Goal: Information Seeking & Learning: Learn about a topic

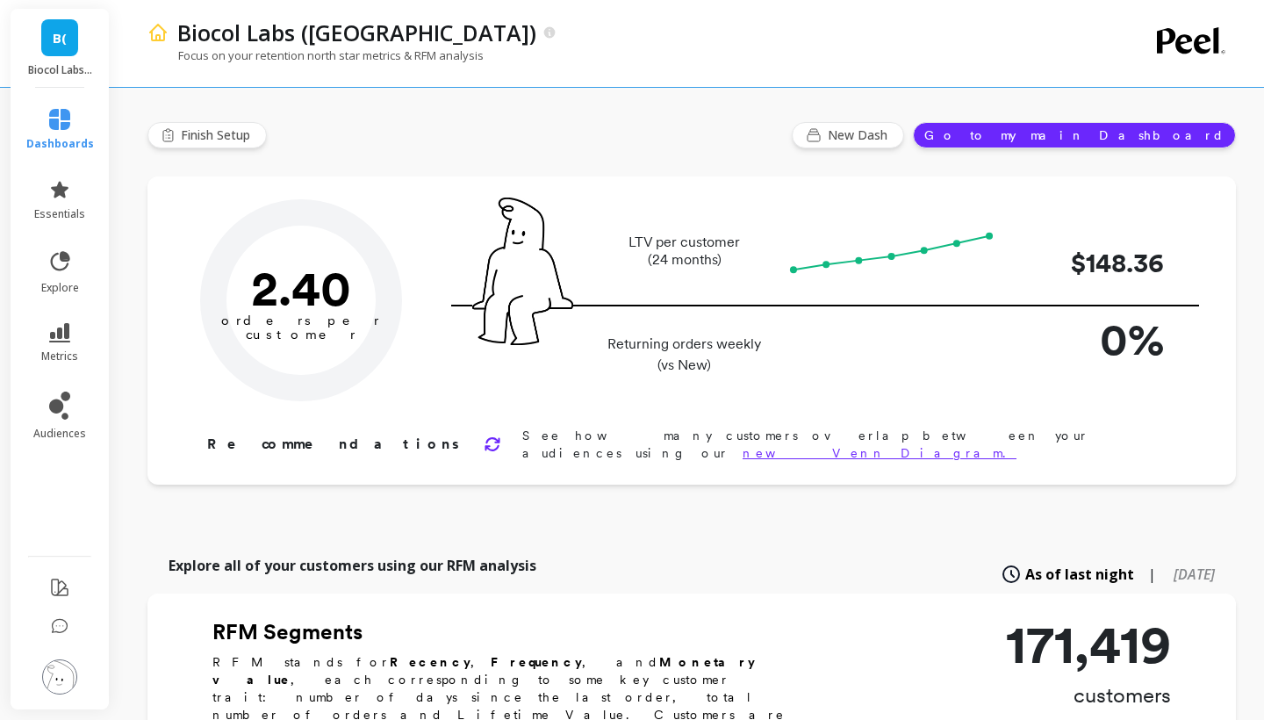
type input "Champions"
type input "19066"
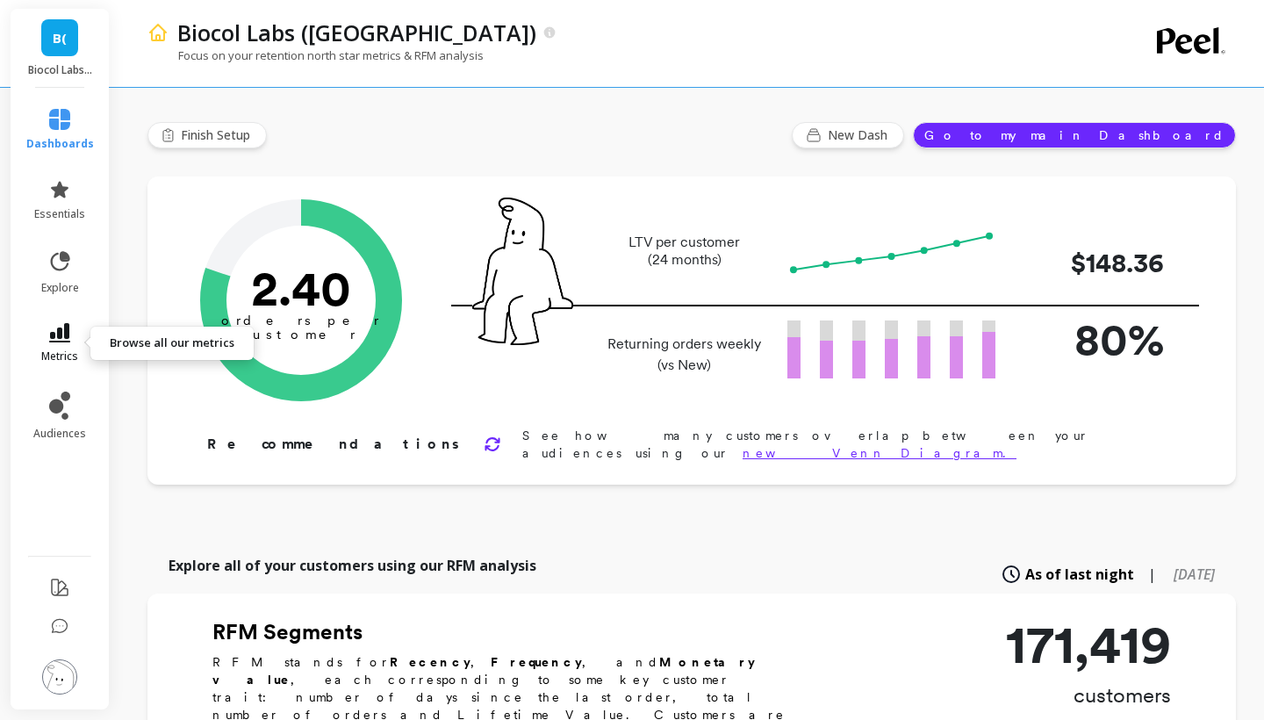
click at [80, 334] on link "metrics" at bounding box center [60, 343] width 68 height 40
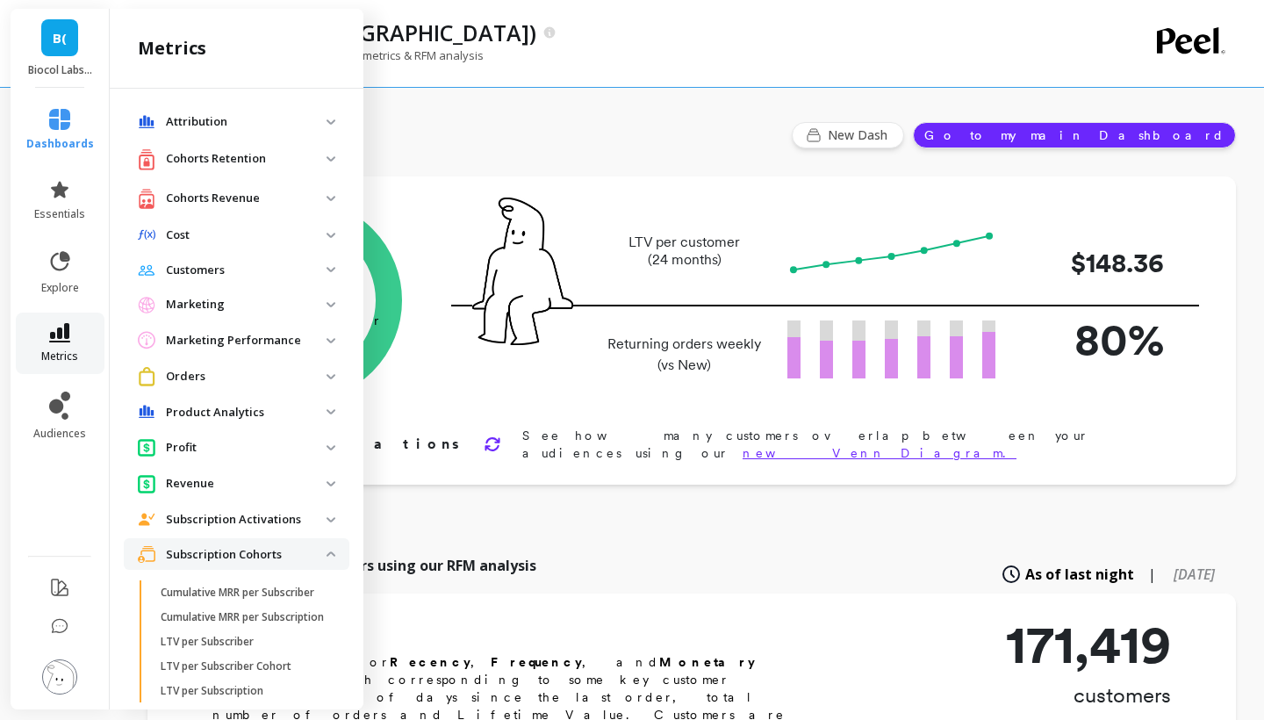
scroll to position [327, 0]
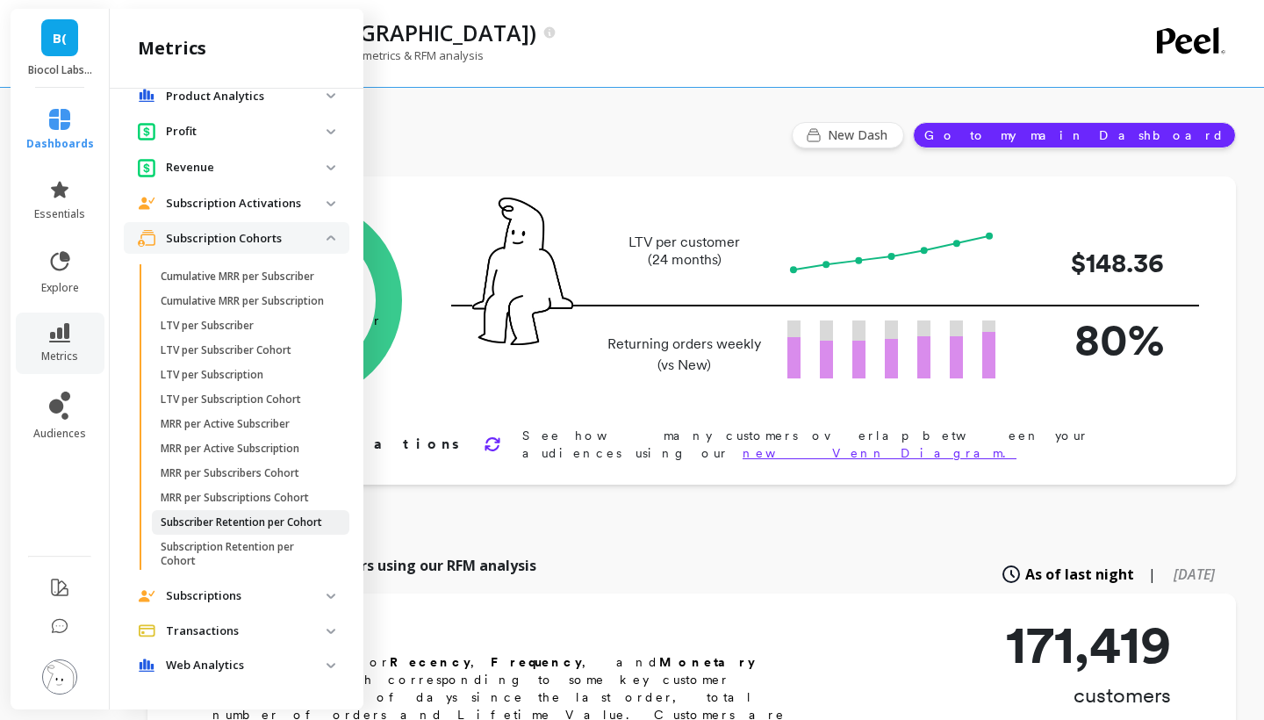
click at [194, 521] on p "Subscriber Retention per Cohort" at bounding box center [242, 522] width 162 height 14
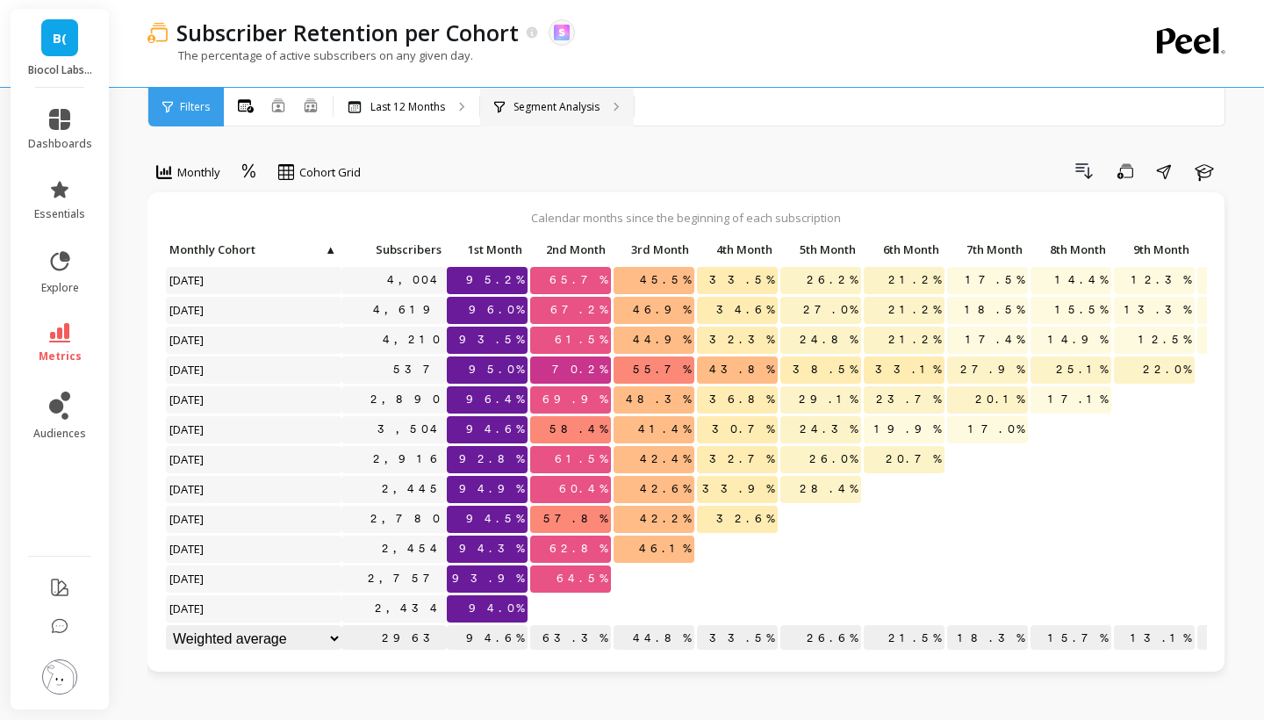
click at [537, 104] on p "Segment Analysis" at bounding box center [557, 107] width 86 height 14
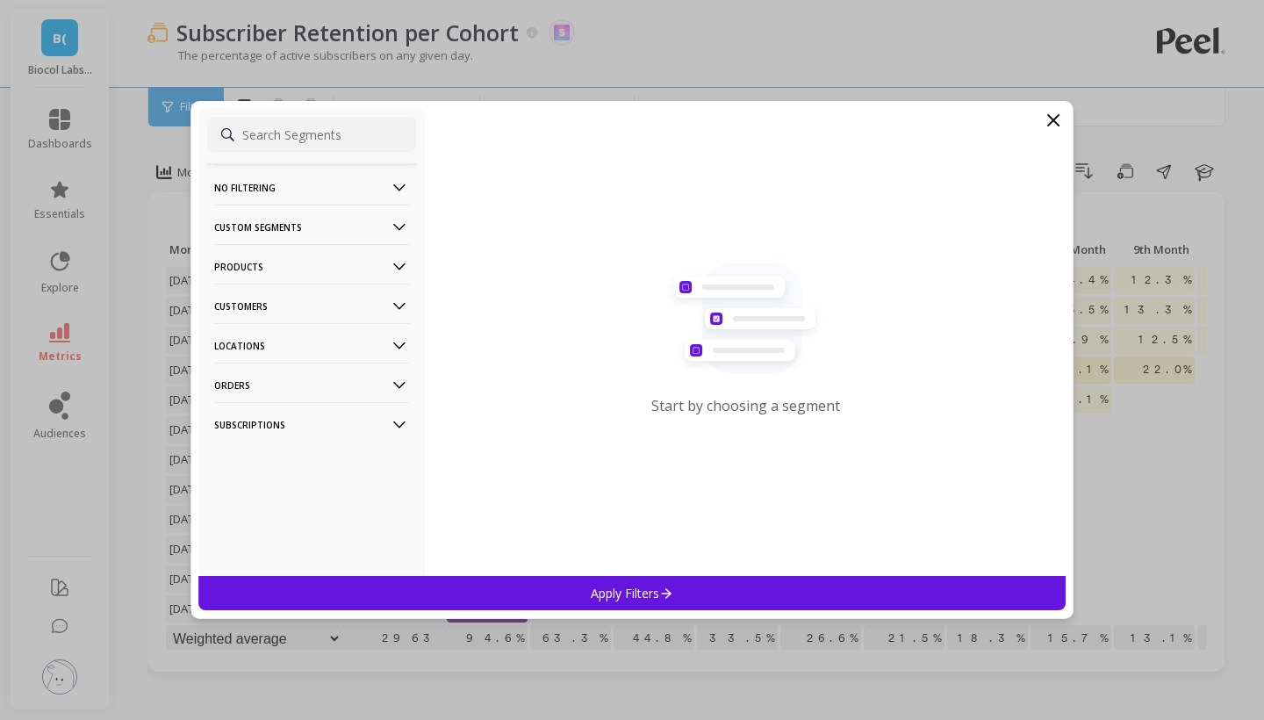
click at [272, 306] on p "Customers" at bounding box center [311, 306] width 195 height 45
click at [268, 346] on p "Customer Tags" at bounding box center [257, 340] width 80 height 16
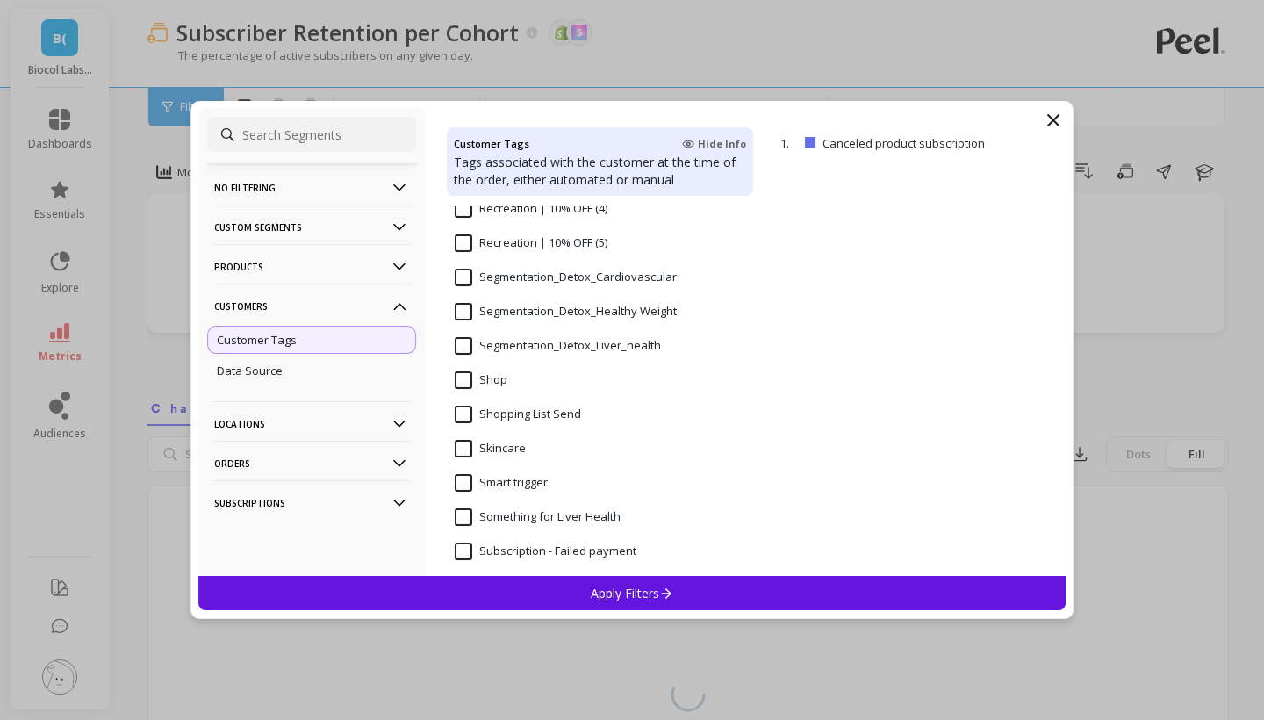
scroll to position [1481, 0]
click at [462, 370] on div "Segmentation_Detox_Liver_health" at bounding box center [600, 389] width 306 height 53
click at [581, 600] on div "Apply Filters" at bounding box center [631, 593] width 867 height 34
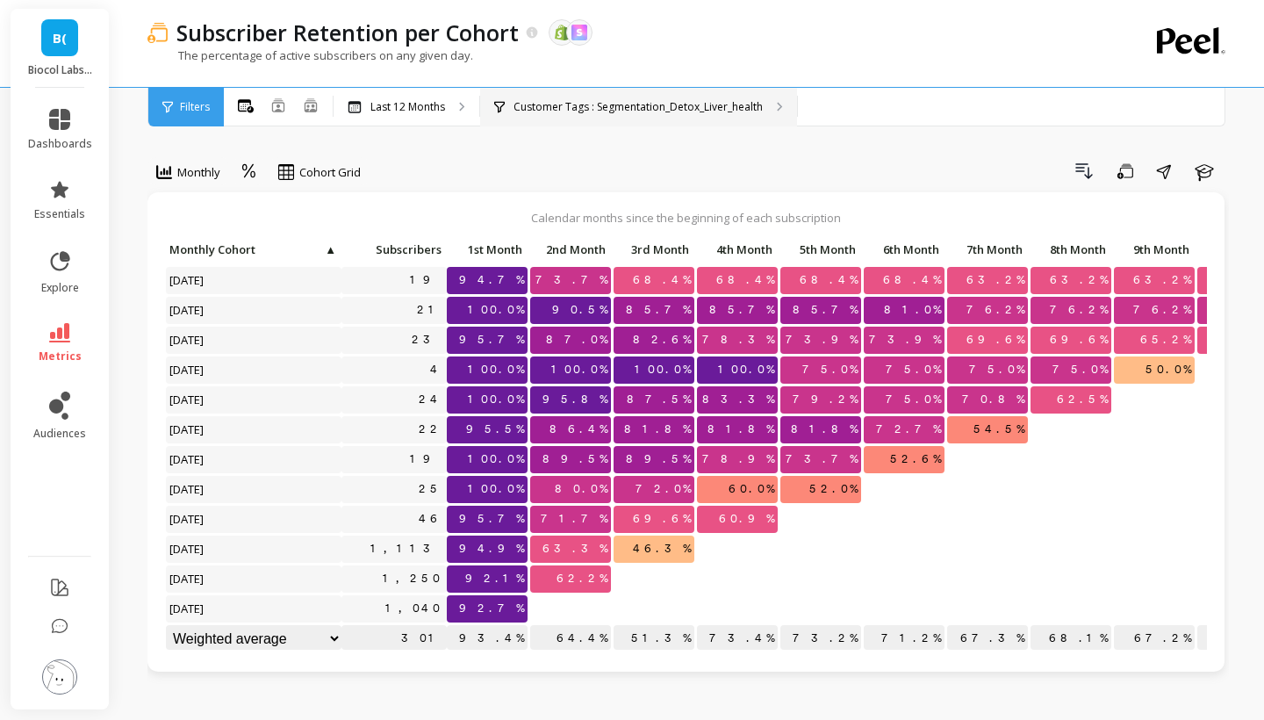
click at [669, 117] on div "Customer Tags : Segmentation_Detox_Liver_health" at bounding box center [638, 107] width 317 height 39
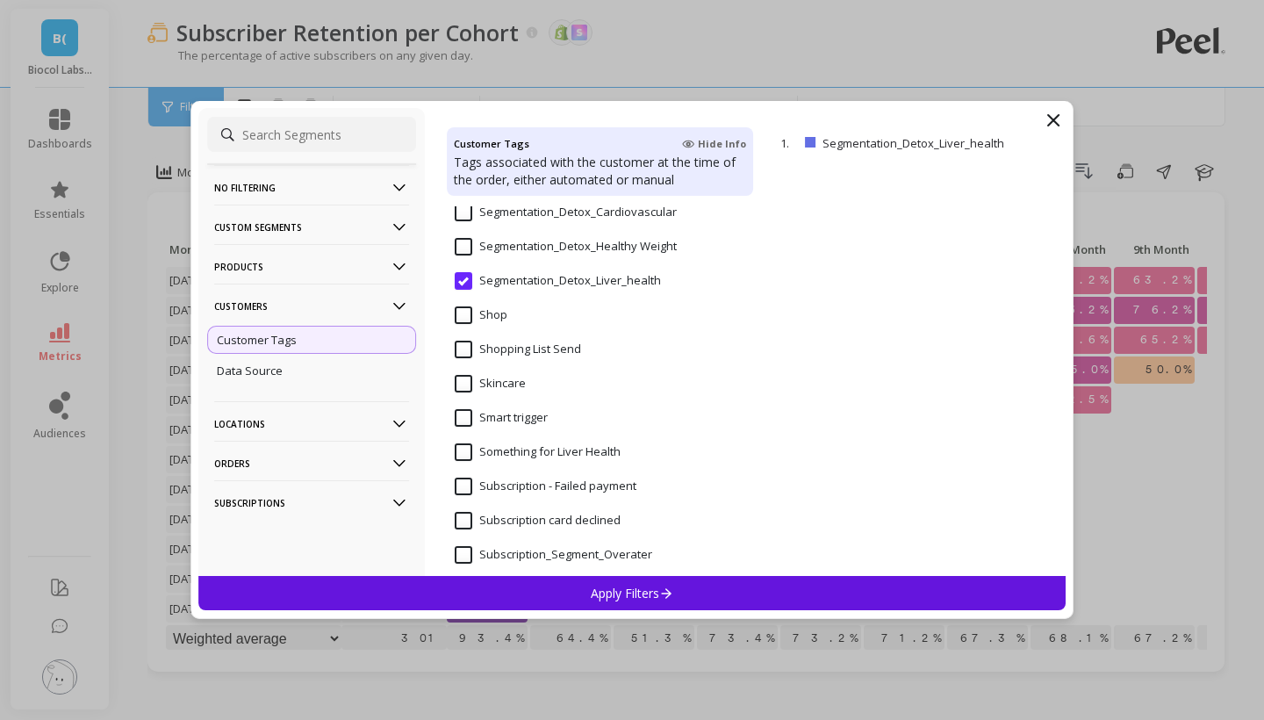
scroll to position [1472, 0]
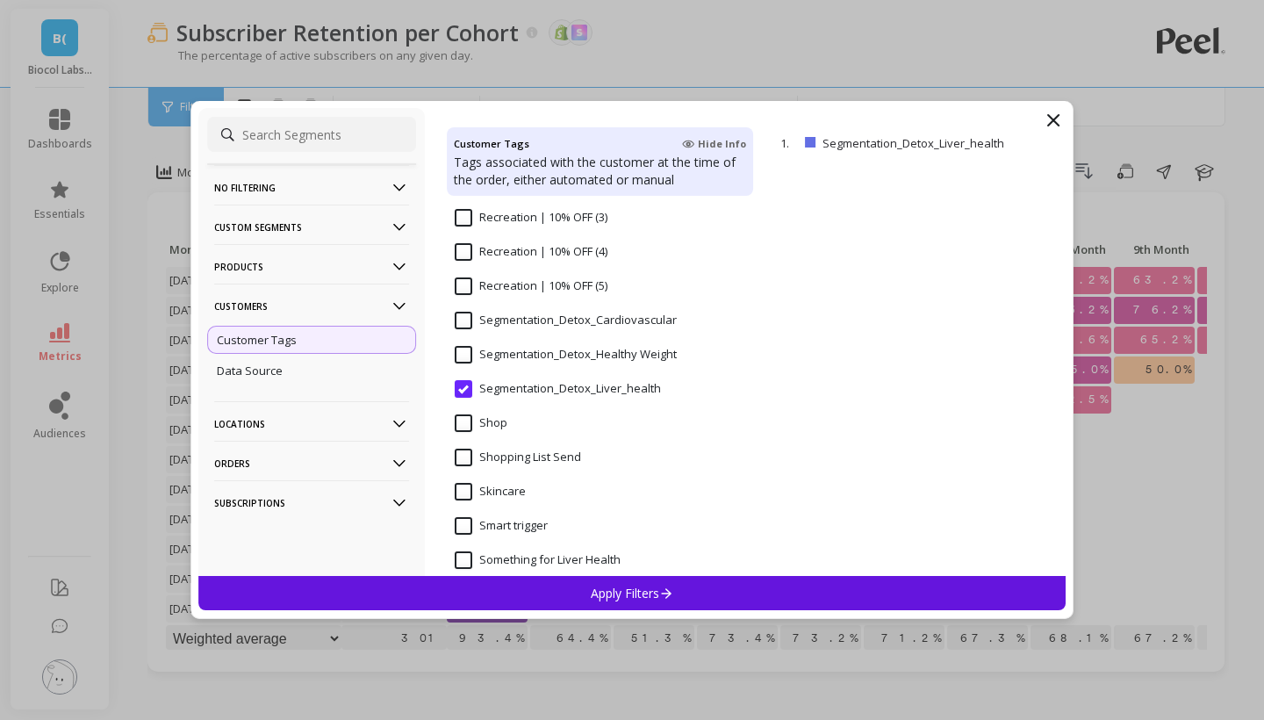
click at [473, 356] on Weight "Segmentation_Detox_Healthy Weight" at bounding box center [566, 355] width 222 height 18
click at [562, 592] on div "Apply Filters" at bounding box center [631, 593] width 867 height 34
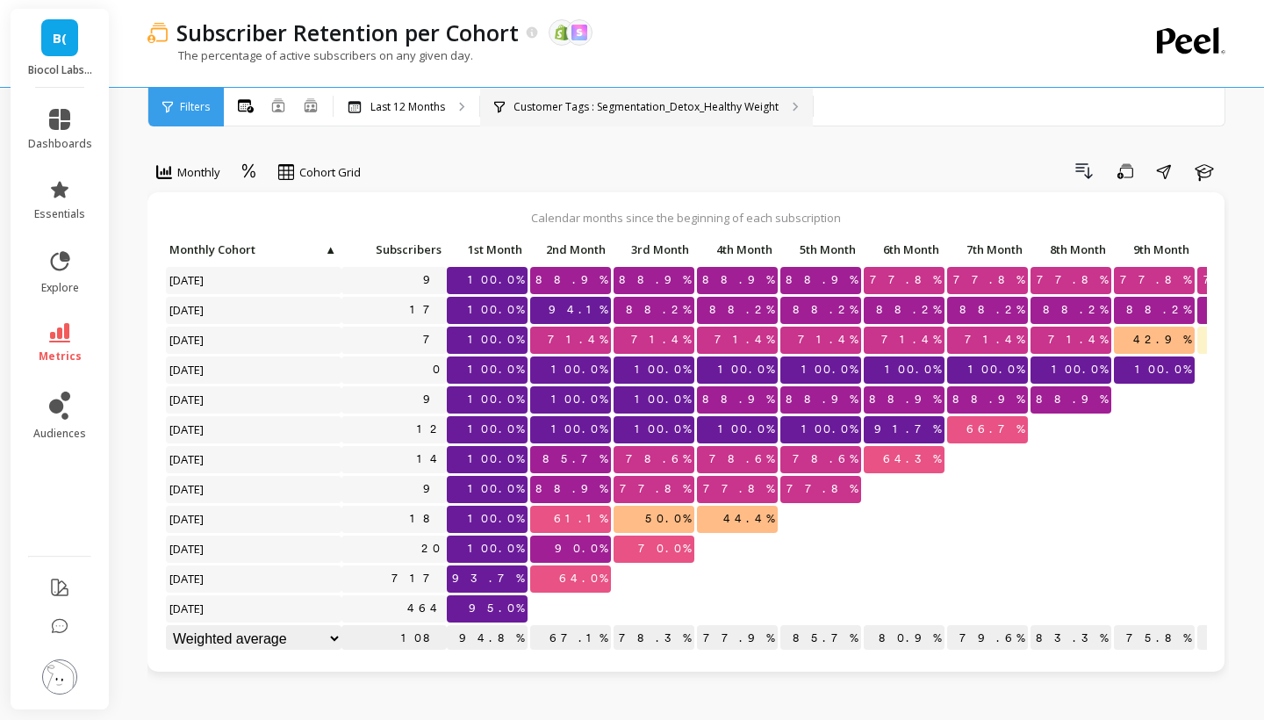
click at [623, 102] on p "Customer Tags : Segmentation_Detox_Healthy Weight" at bounding box center [646, 107] width 265 height 14
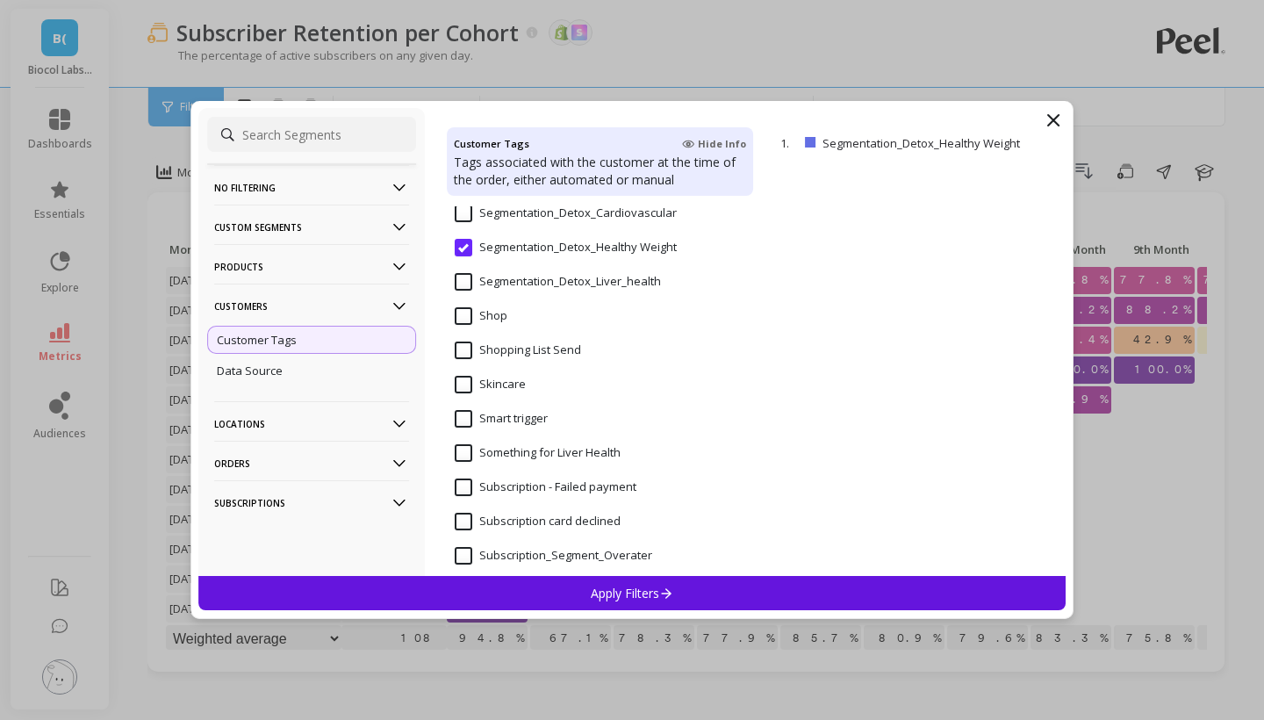
scroll to position [1538, 0]
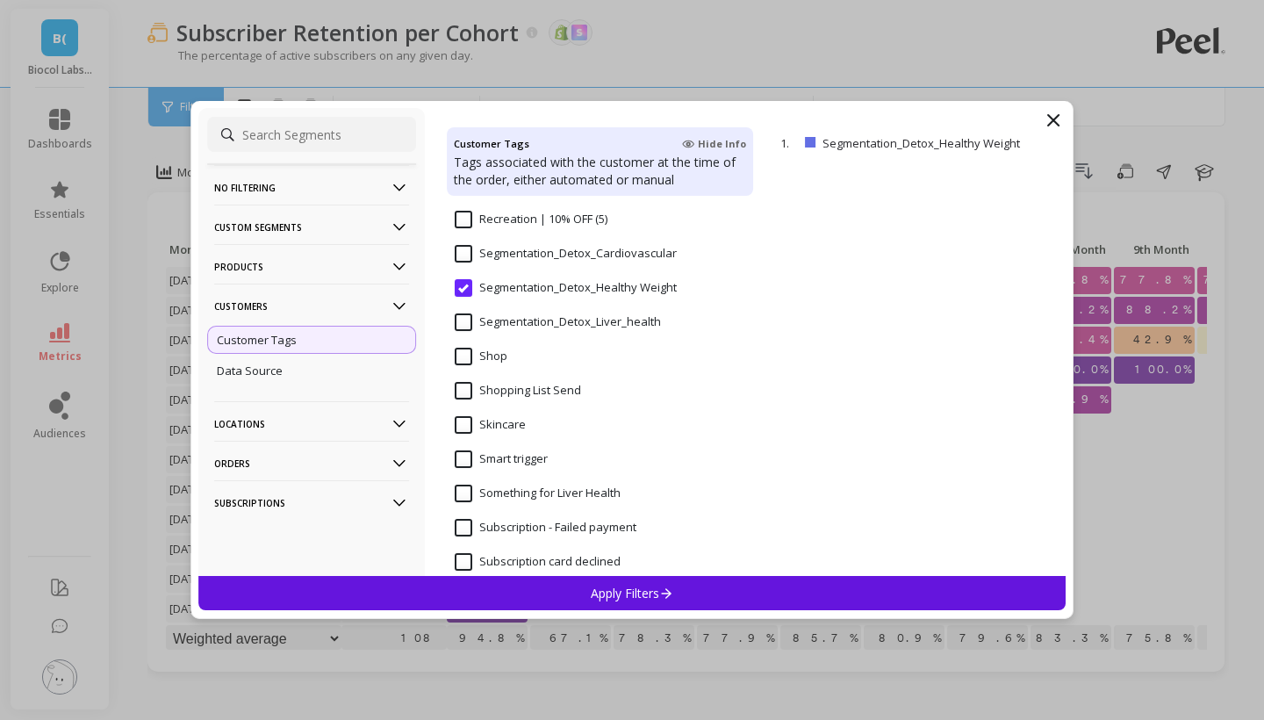
click at [464, 249] on input "Segmentation_Detox_Cardiovascular" at bounding box center [566, 254] width 222 height 18
click at [615, 601] on p "Apply Filters" at bounding box center [632, 593] width 83 height 17
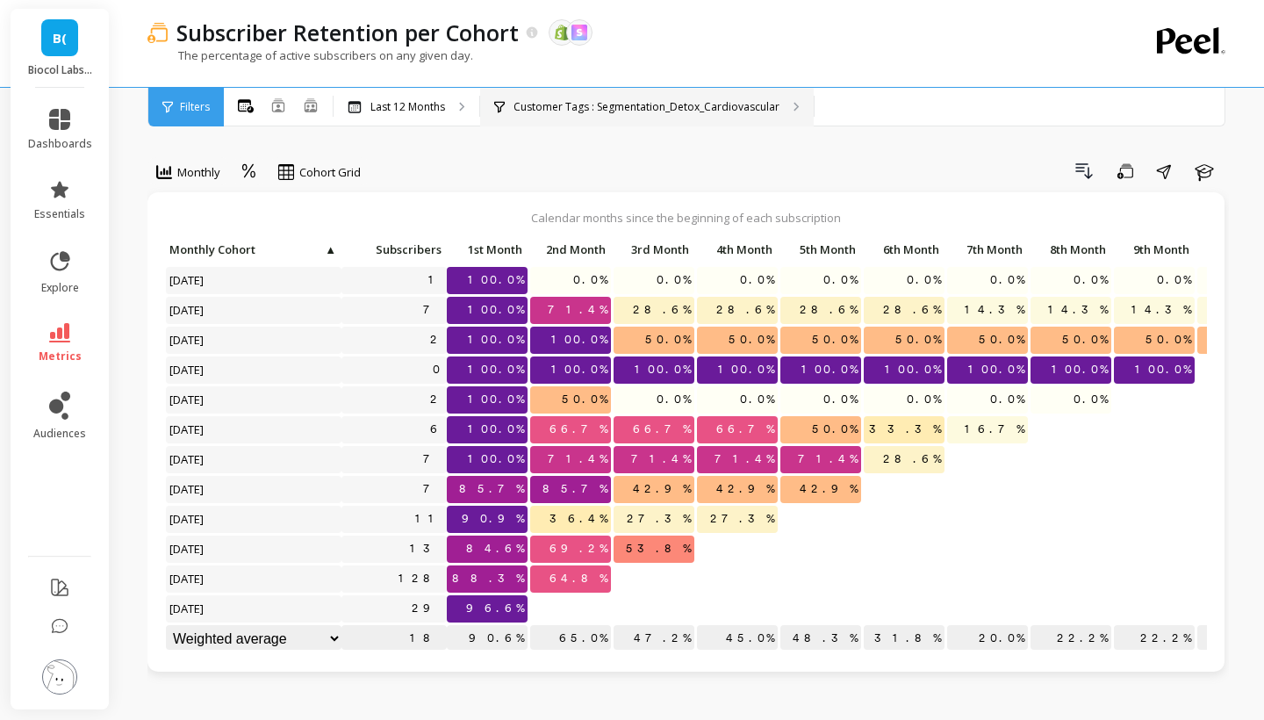
click at [632, 101] on p "Customer Tags : Segmentation_Detox_Cardiovascular" at bounding box center [647, 107] width 266 height 14
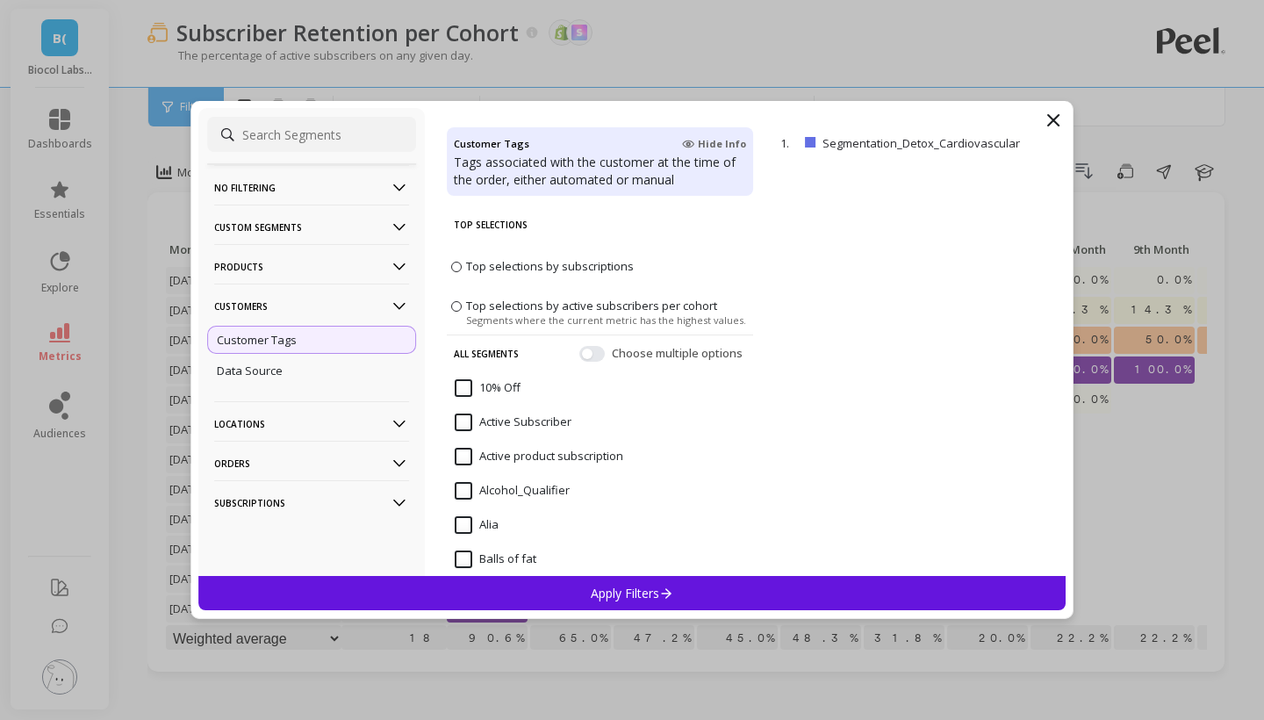
click at [290, 275] on p "Products" at bounding box center [311, 266] width 195 height 45
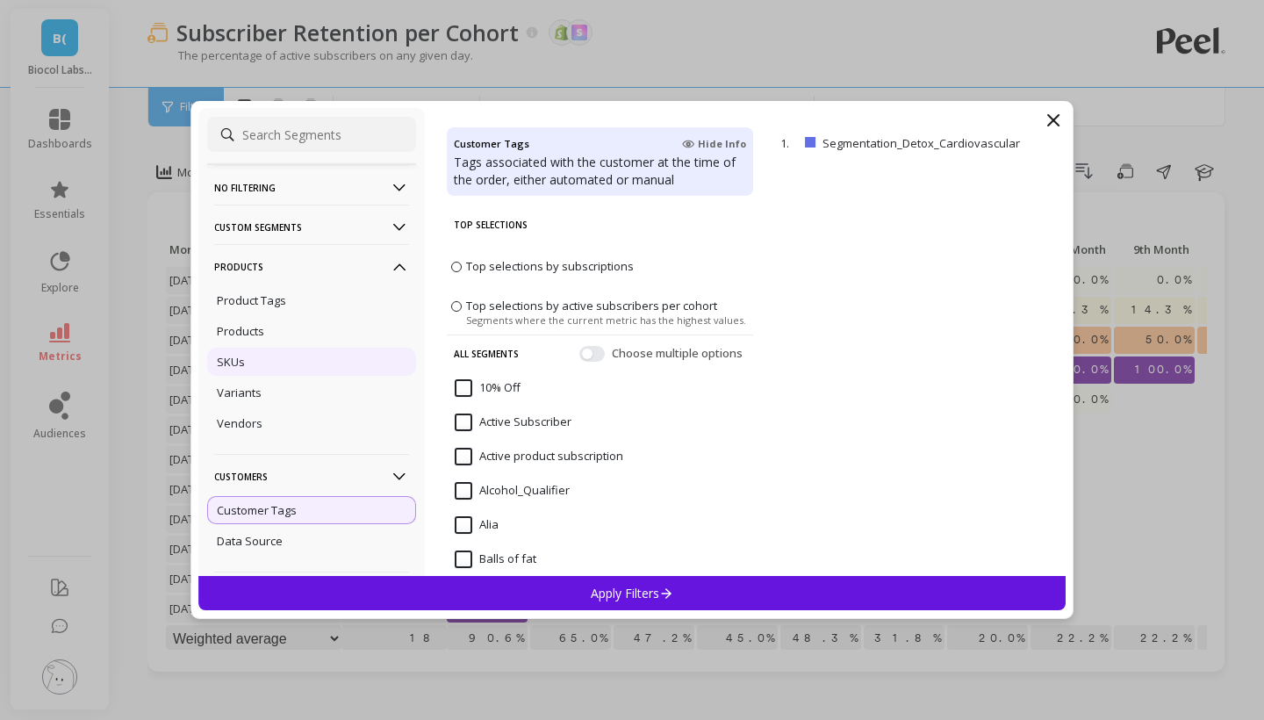
click at [277, 359] on div "SKUs" at bounding box center [311, 362] width 209 height 28
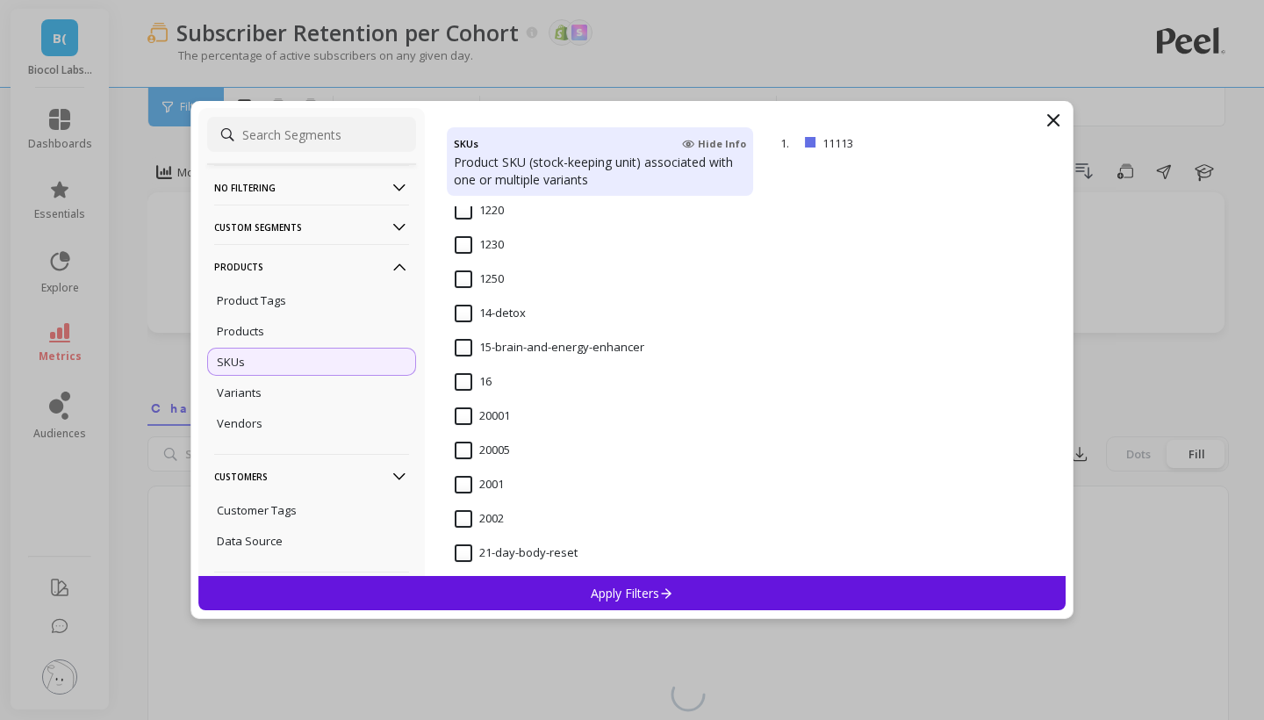
scroll to position [1336, 0]
click at [506, 320] on input "14-detox" at bounding box center [490, 319] width 71 height 18
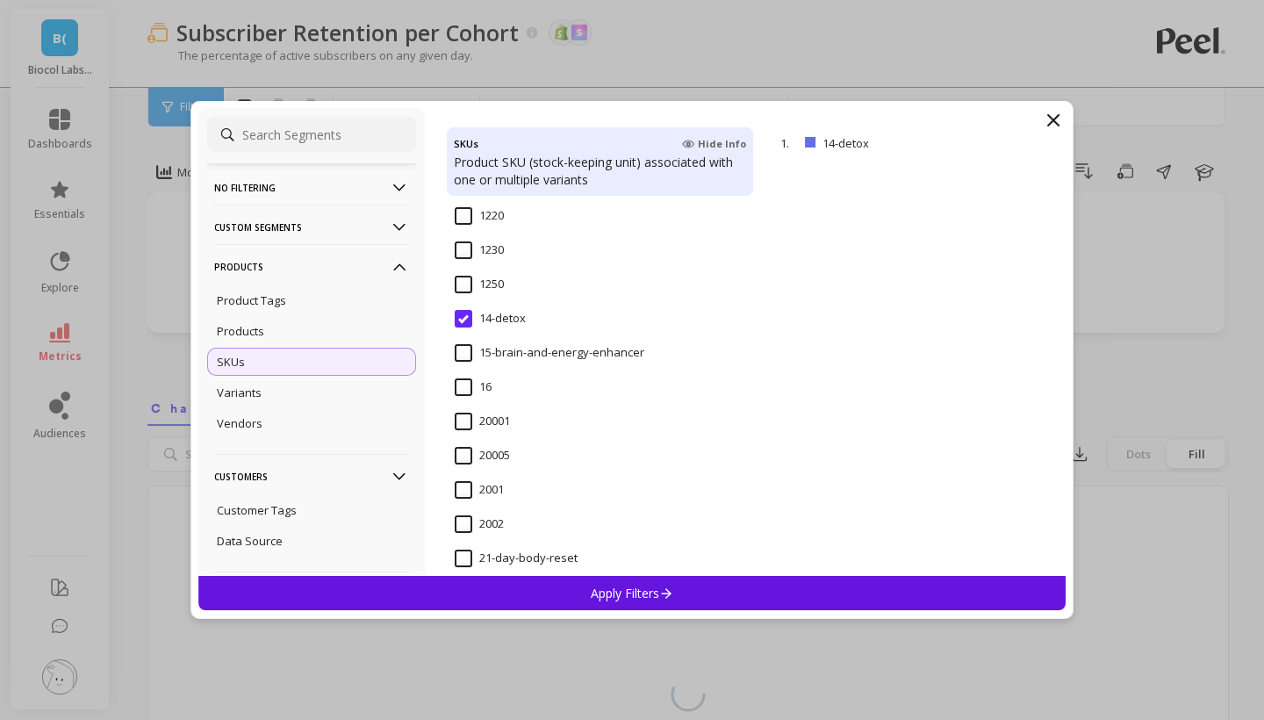
click at [568, 596] on div "Apply Filters" at bounding box center [631, 593] width 867 height 34
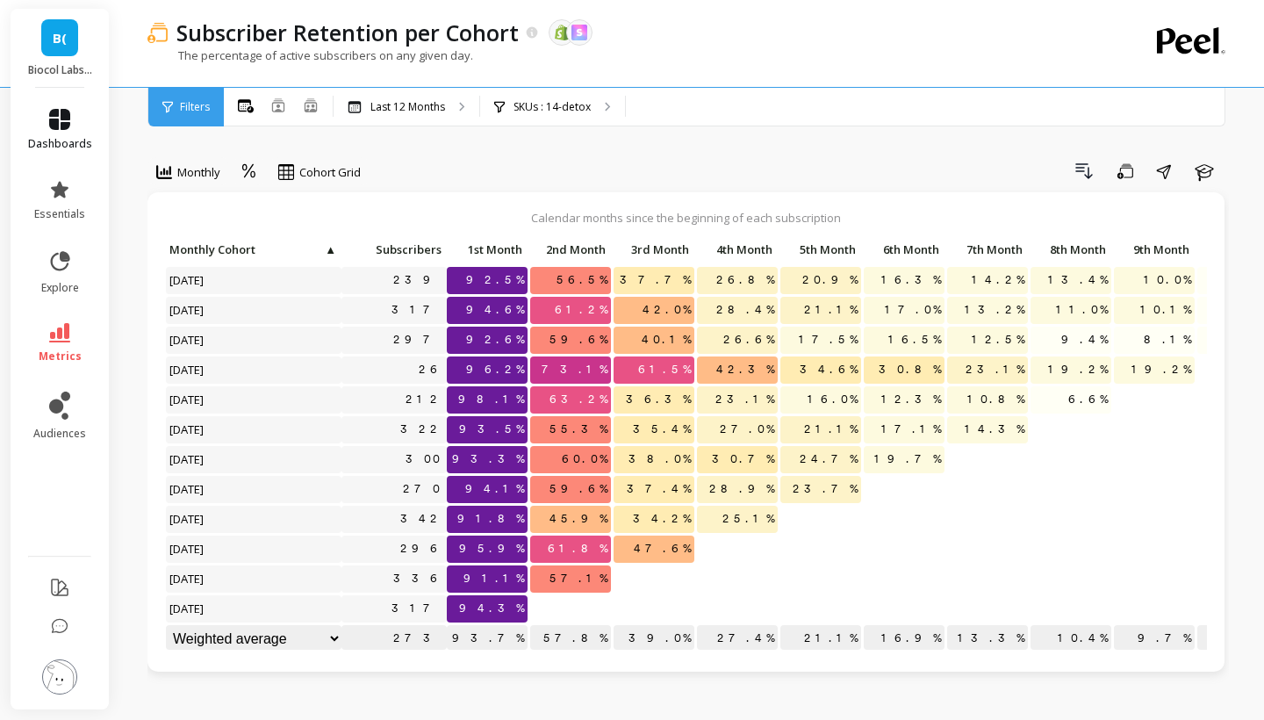
click at [67, 131] on link "dashboards" at bounding box center [60, 130] width 64 height 42
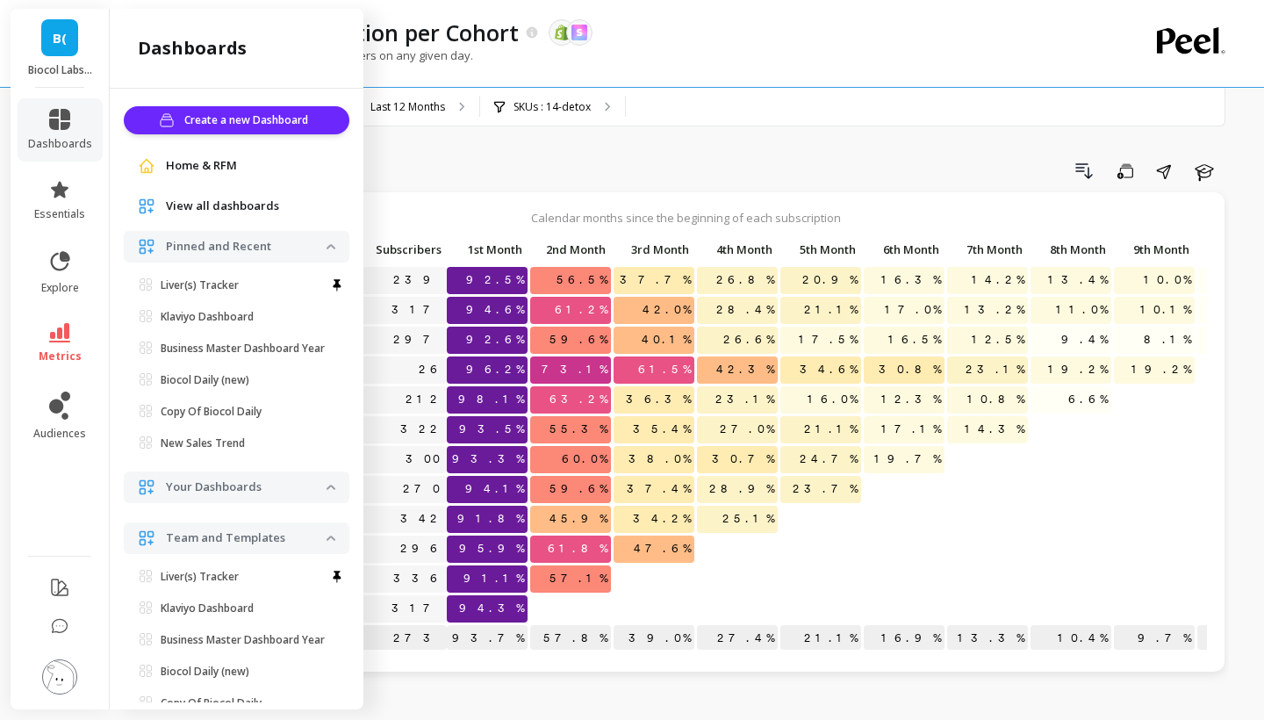
click at [212, 207] on span "View all dashboards" at bounding box center [222, 207] width 113 height 18
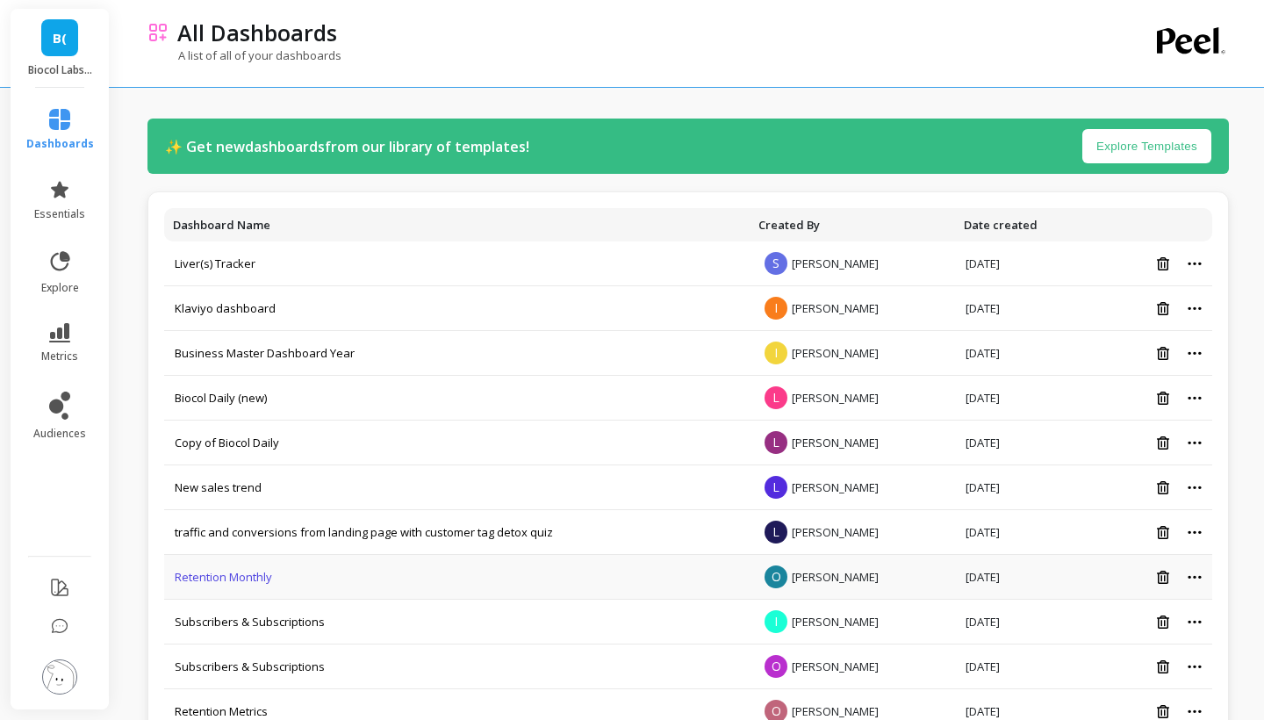
click at [244, 579] on link "Retention Monthly" at bounding box center [223, 577] width 97 height 16
